Goal: Navigation & Orientation: Go to known website

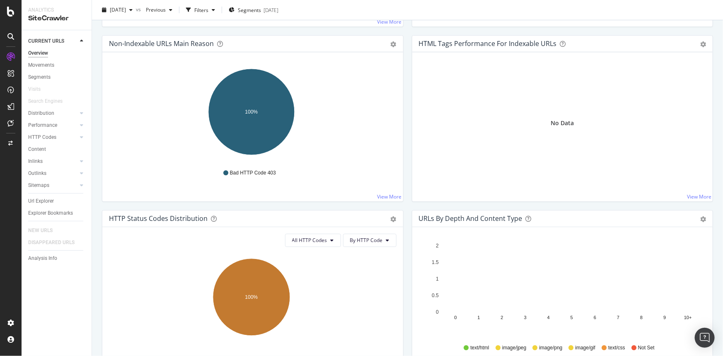
scroll to position [226, 0]
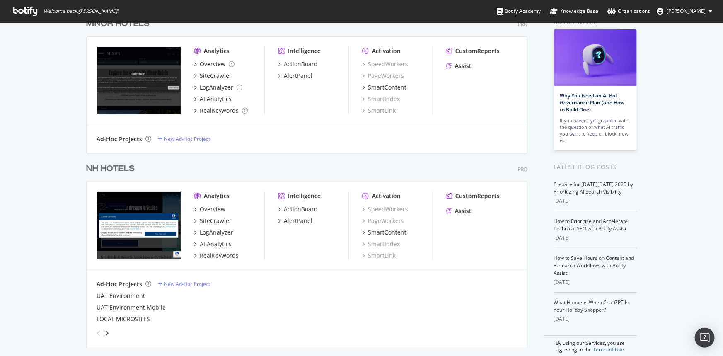
scroll to position [54, 0]
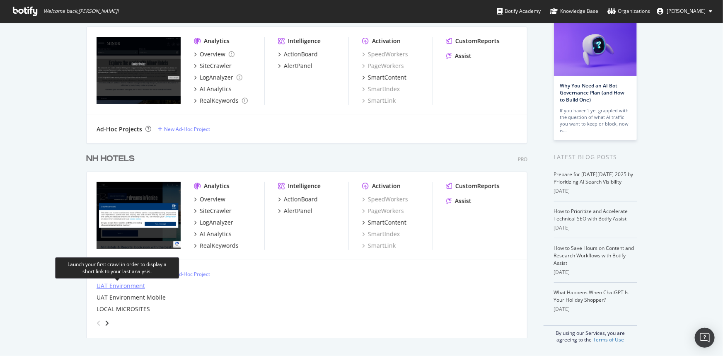
click at [131, 285] on div "UAT Environment" at bounding box center [121, 286] width 48 height 8
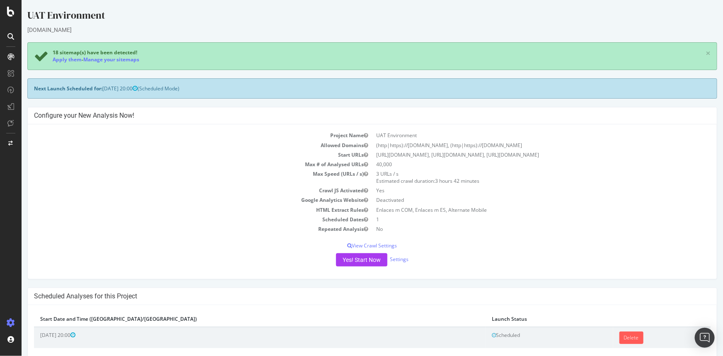
drag, startPoint x: 302, startPoint y: 29, endPoint x: 293, endPoint y: 14, distance: 17.8
click at [302, 29] on div "nhuat-ecp.nh-hotels.com" at bounding box center [372, 30] width 690 height 8
